Goal: Check status: Check status

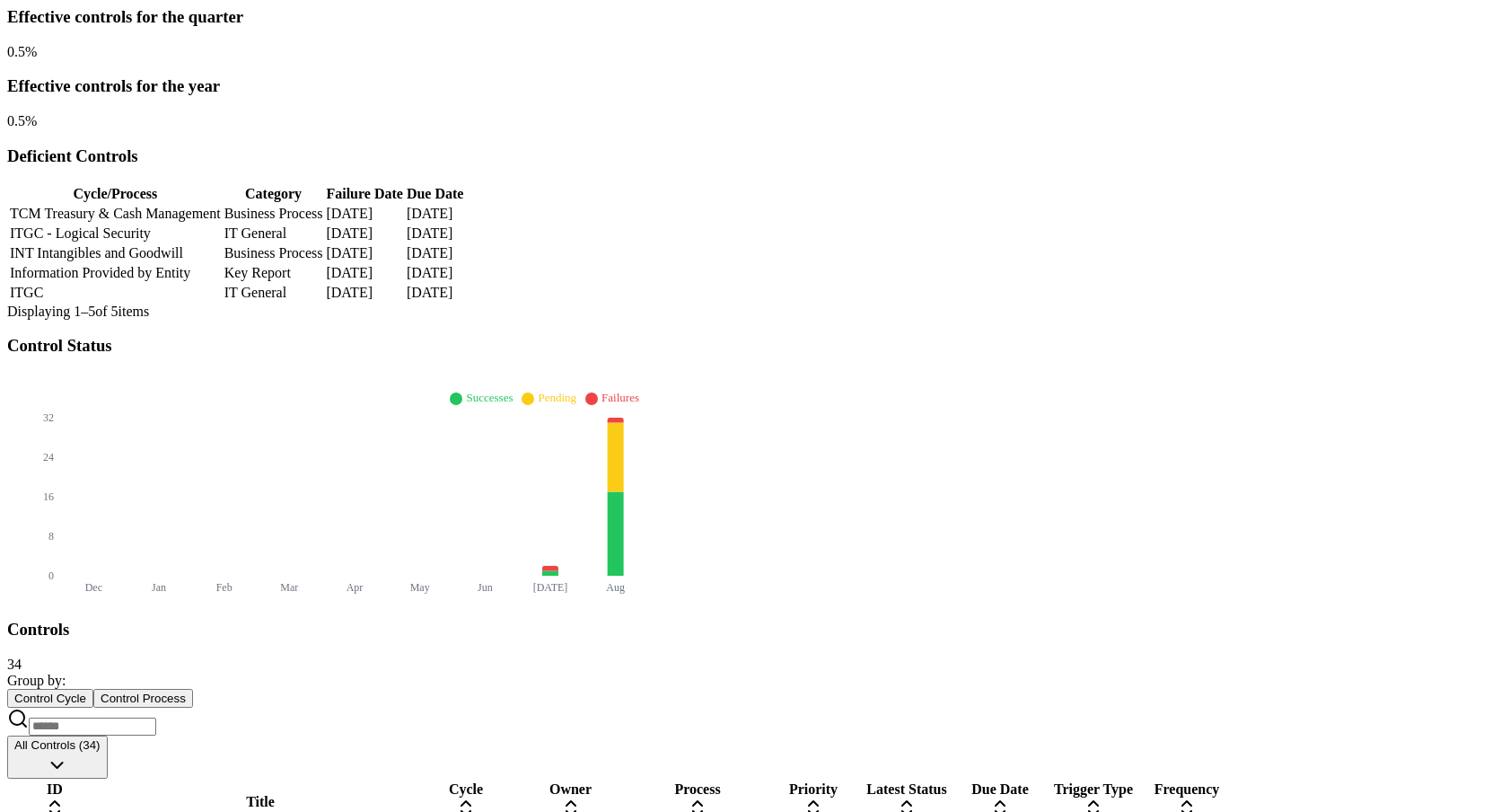
scroll to position [376, 0]
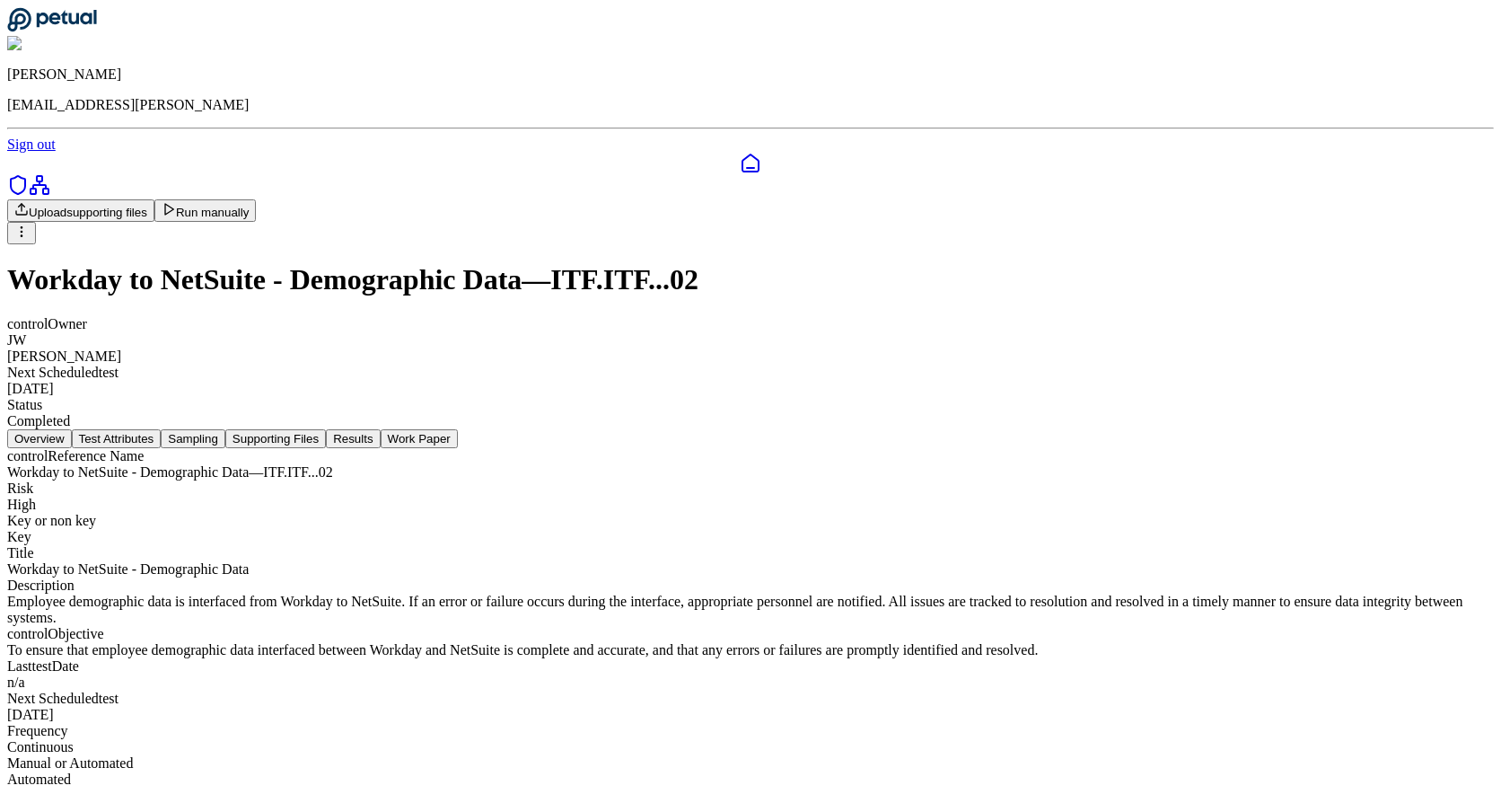
scroll to position [37, 0]
click at [380, 429] on button "Results" at bounding box center [353, 438] width 54 height 19
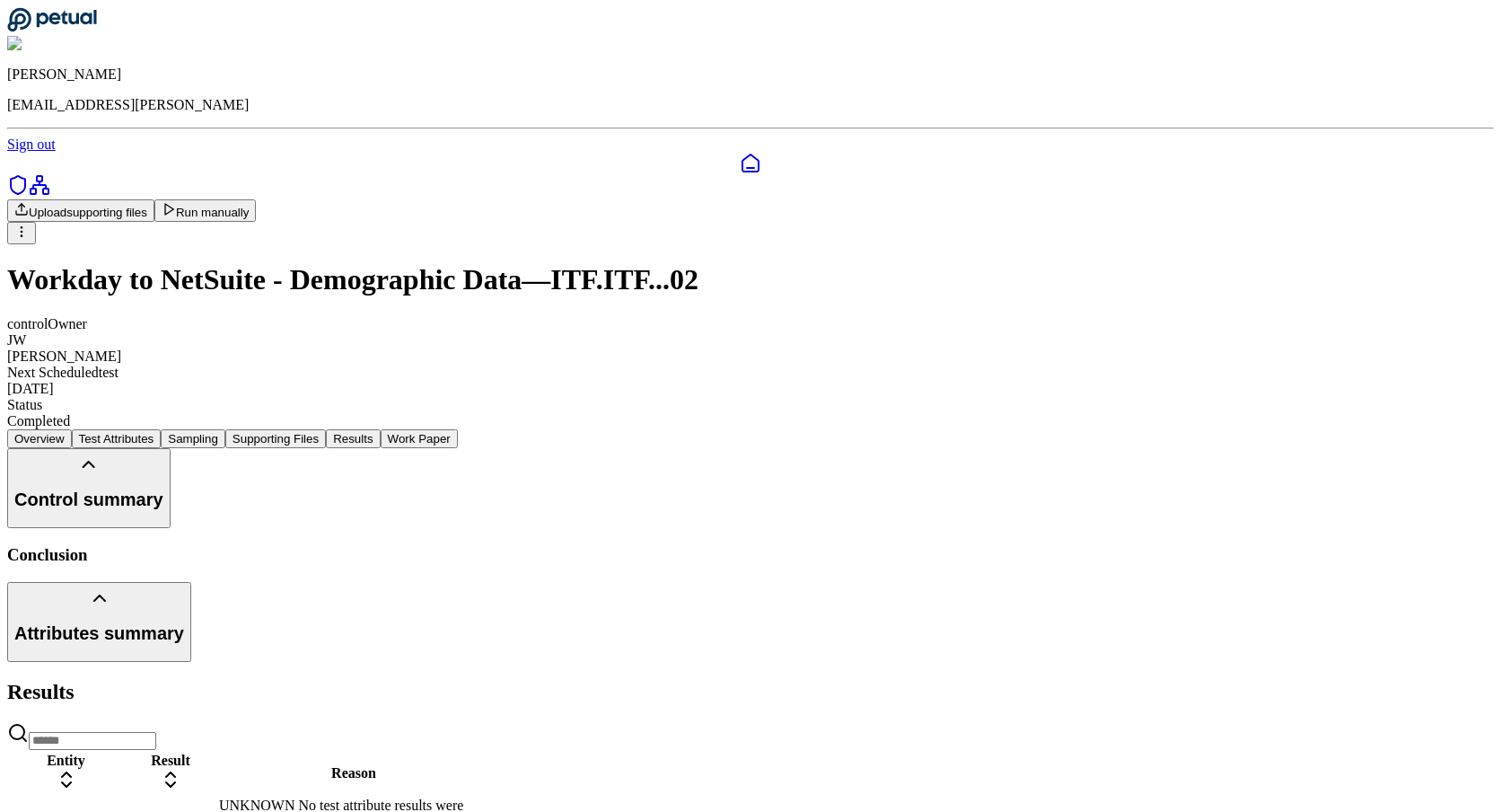
scroll to position [30, 0]
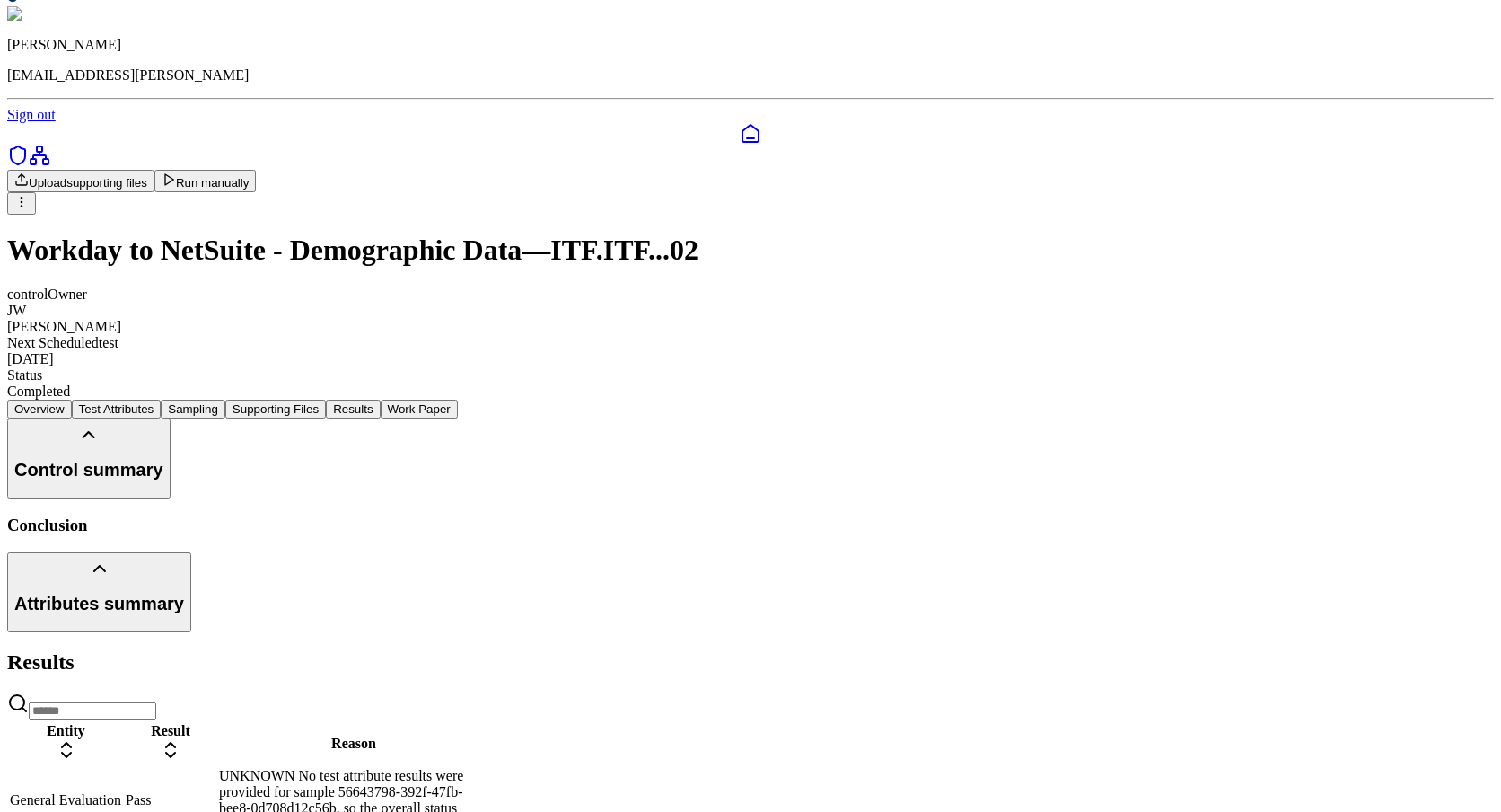
click at [12, 123] on link at bounding box center [750, 134] width 1487 height 22
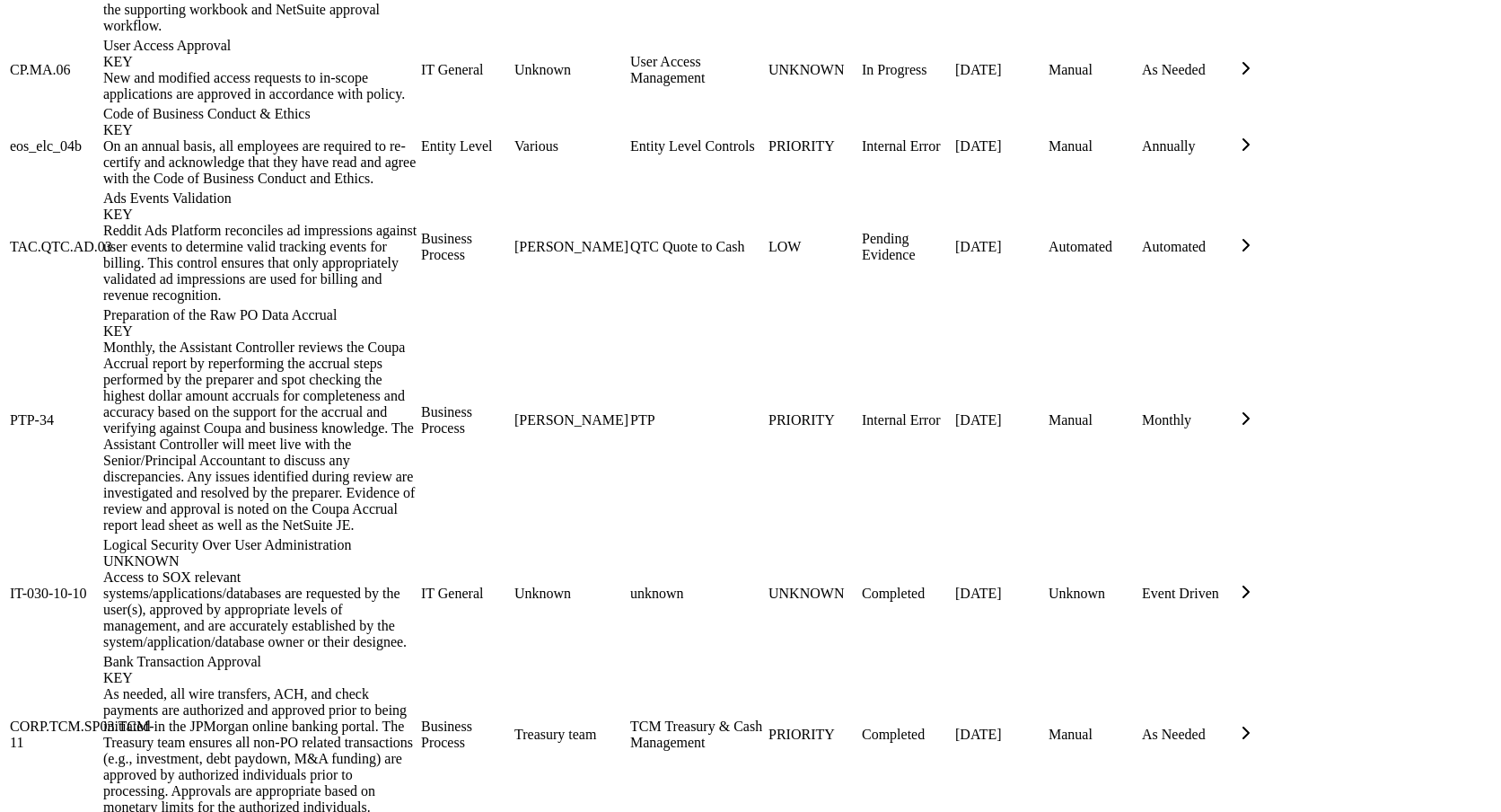
scroll to position [1726, 0]
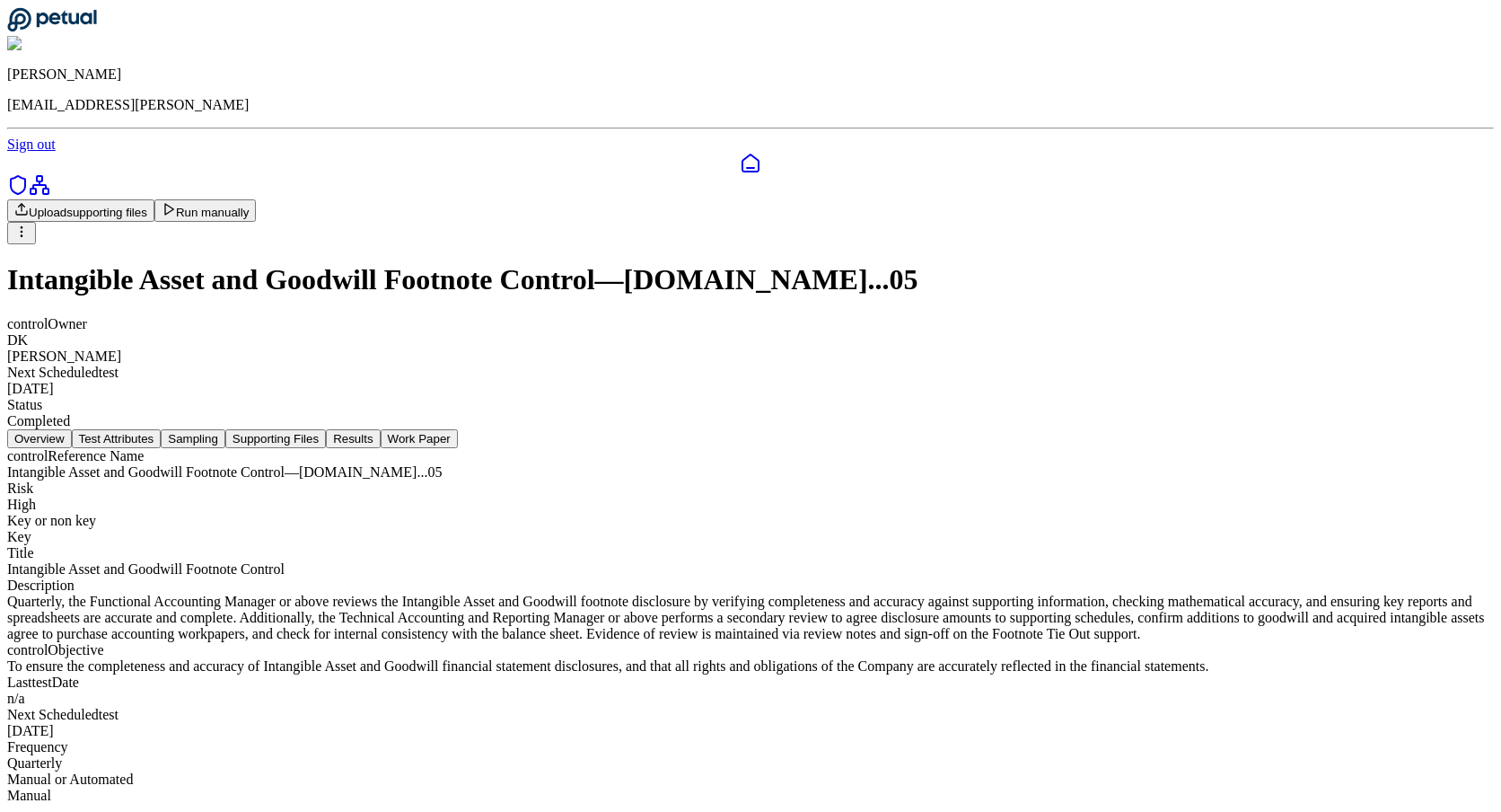
click at [380, 429] on button "Results" at bounding box center [353, 438] width 54 height 19
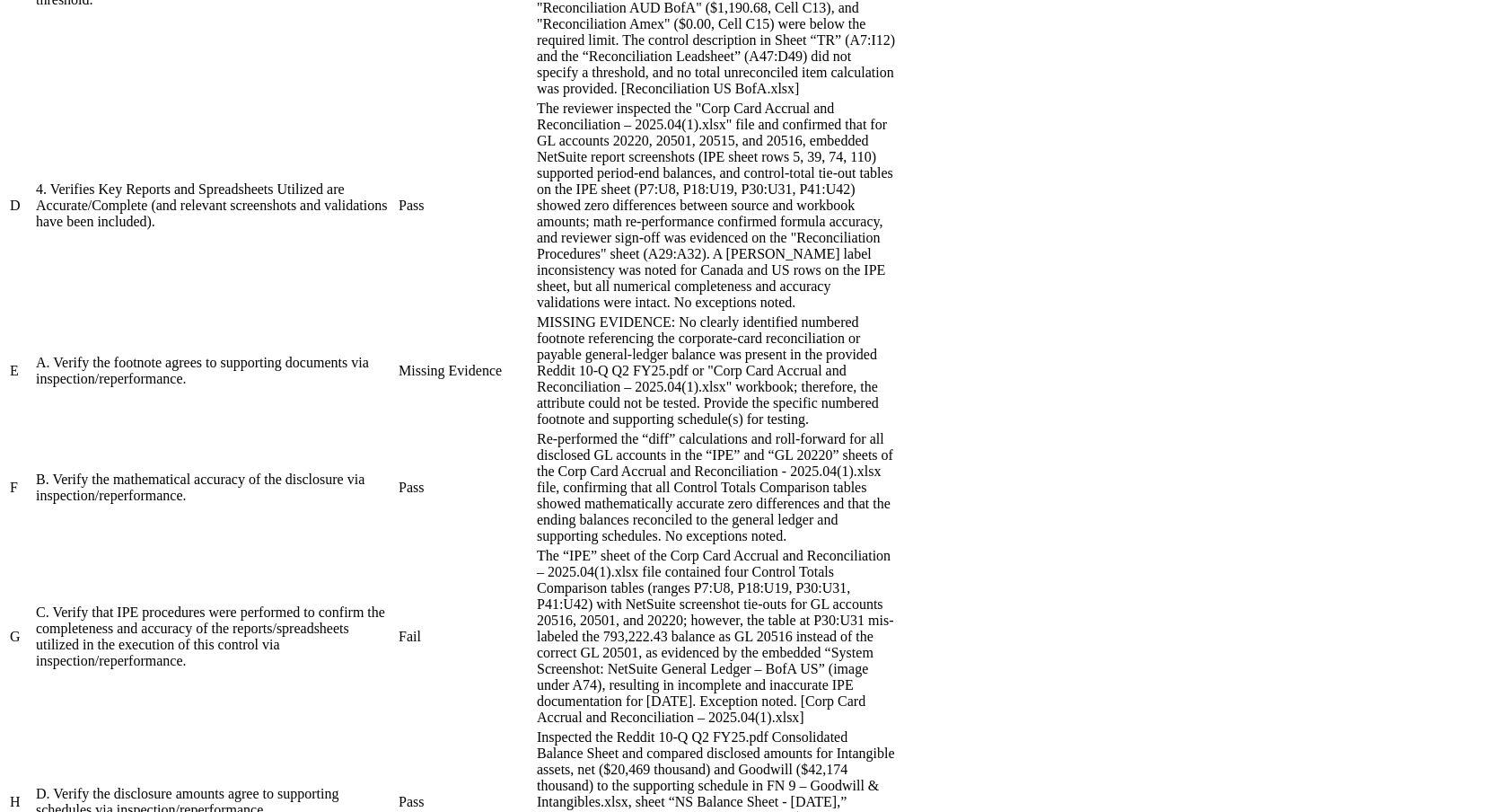
scroll to position [1195, 0]
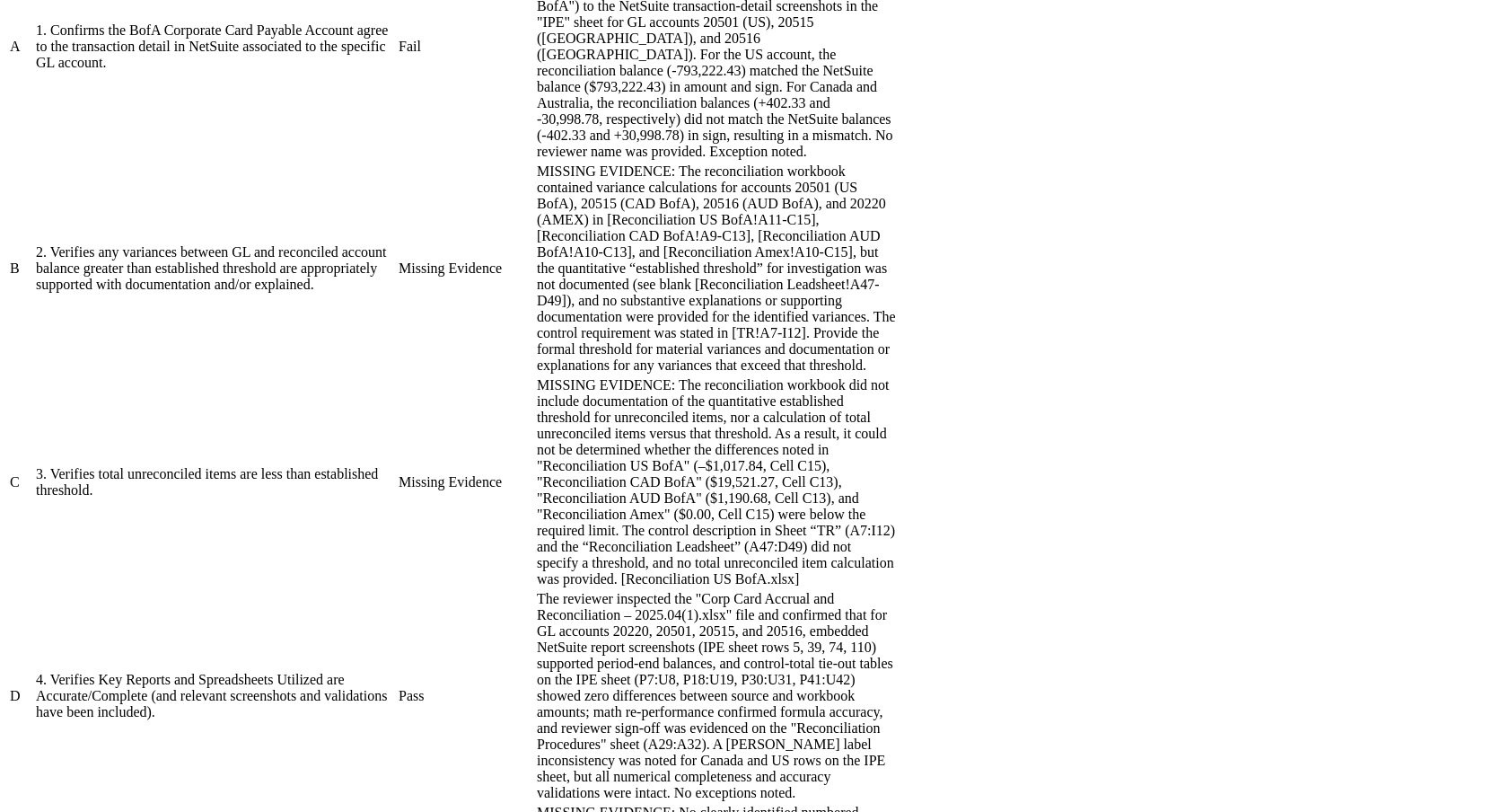
click at [896, 160] on div "The reviewer inspected the "Corp Card Accrual and Reconciliation-2025.04(1).xls…" at bounding box center [716, 47] width 359 height 227
